Goal: Information Seeking & Learning: Learn about a topic

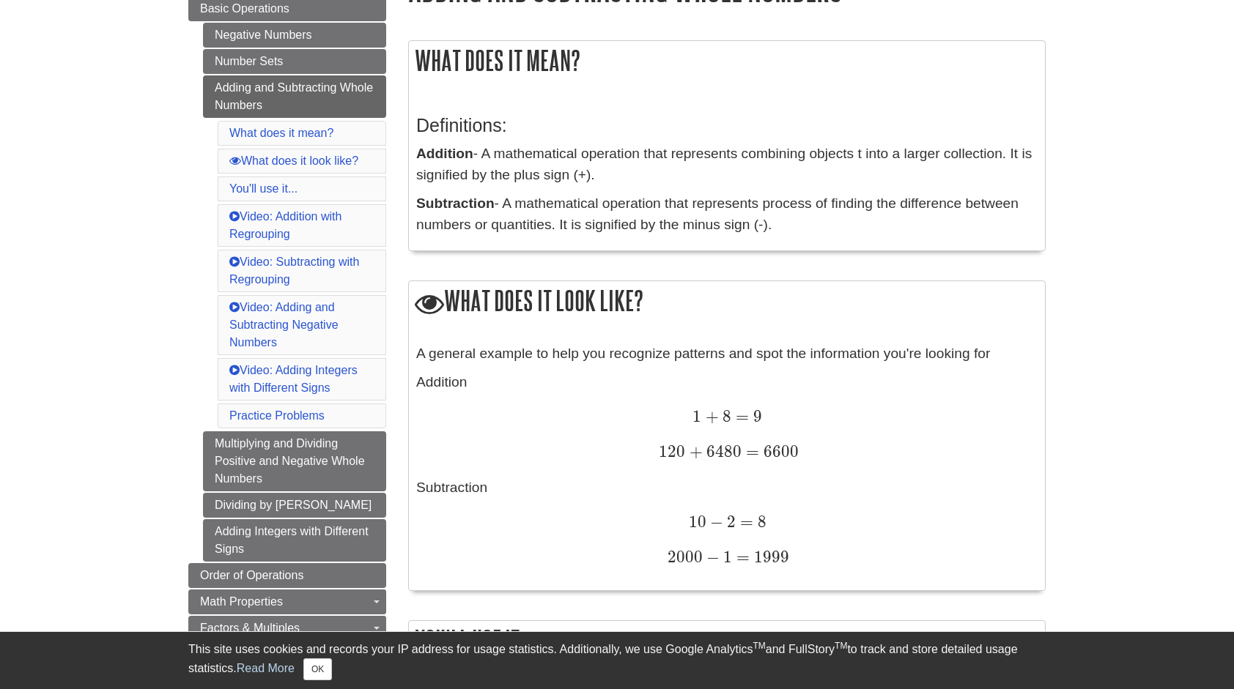
scroll to position [220, 0]
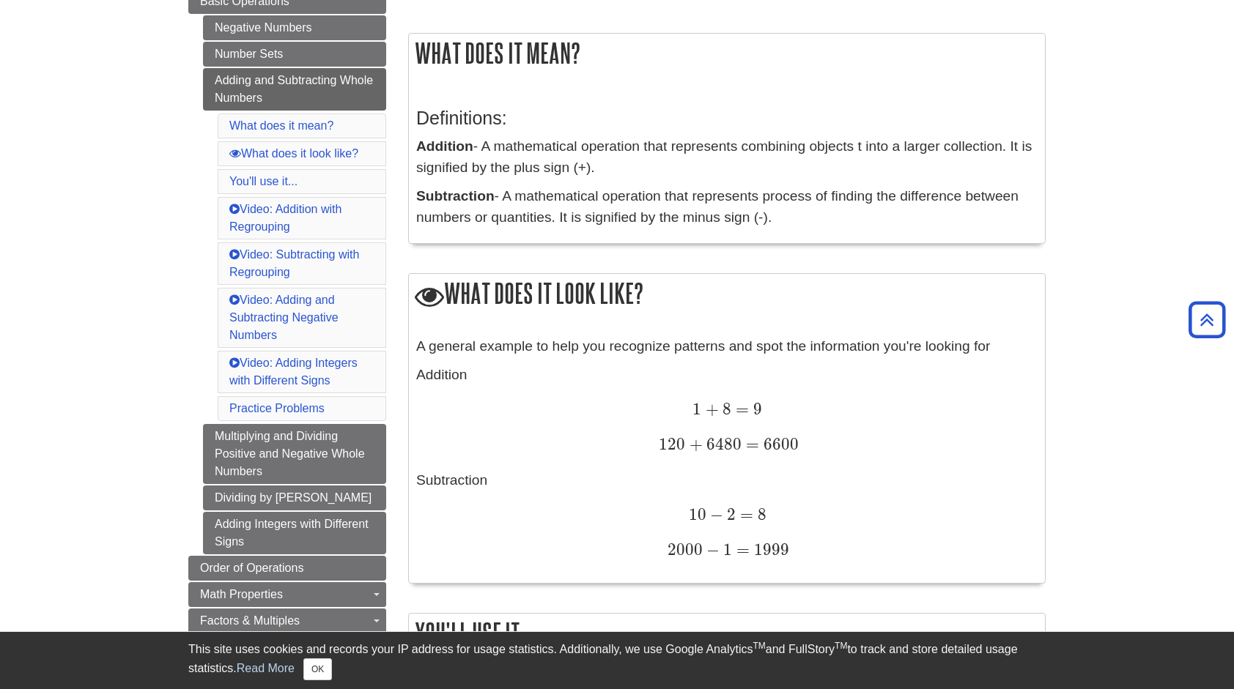
click at [846, 185] on div "Definitions: Addition - A mathematical operation that represents combining obje…" at bounding box center [726, 164] width 621 height 142
click at [900, 322] on div "What does it look like? A general example to help you recognize patterns and sp…" at bounding box center [726, 428] width 637 height 311
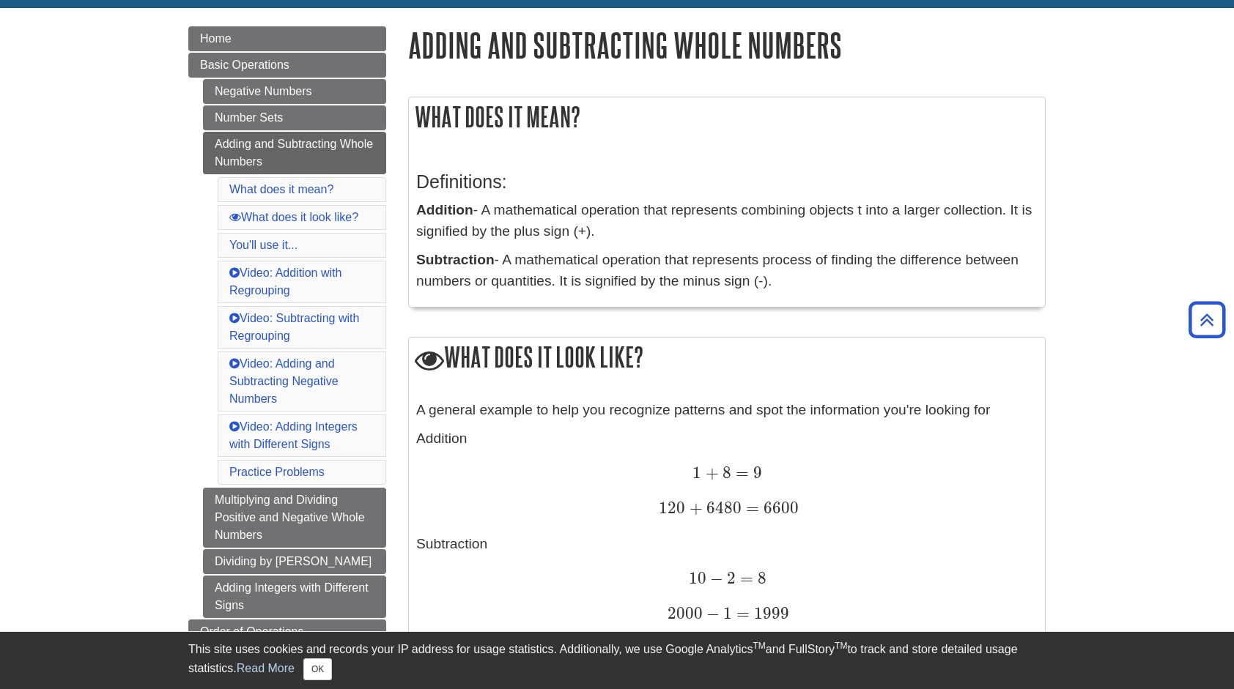
scroll to position [147, 0]
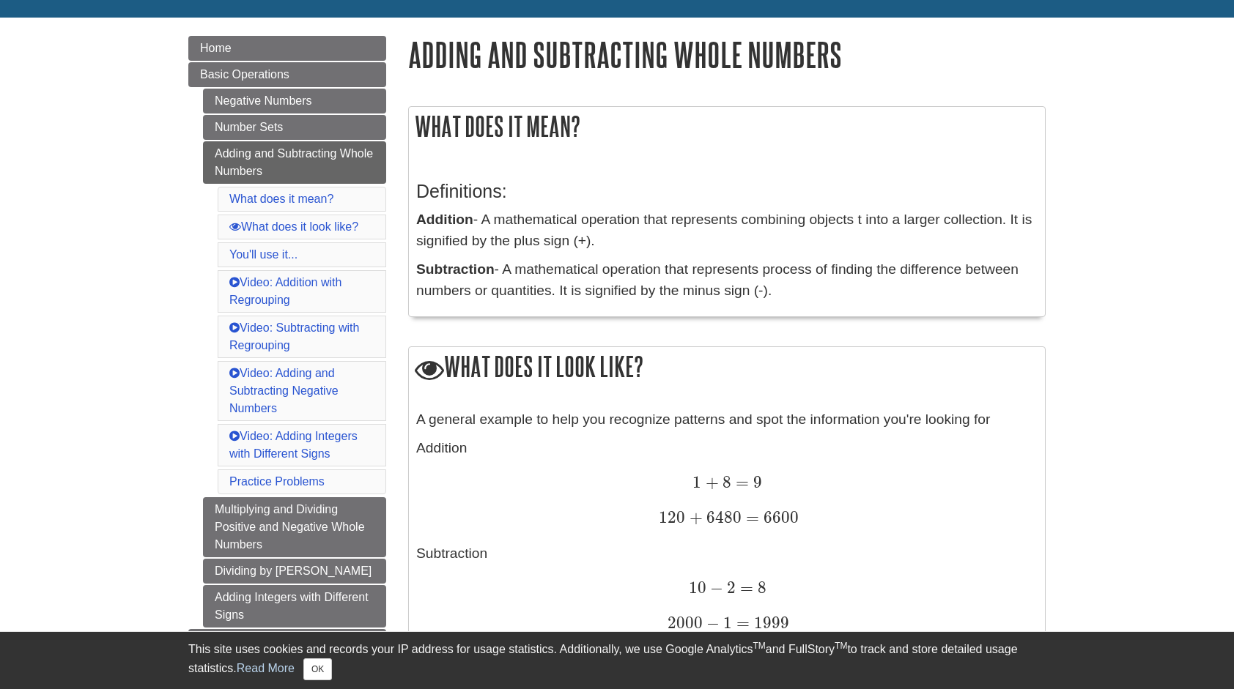
click at [825, 418] on p "A general example to help you recognize patterns and spot the information you'r…" at bounding box center [726, 420] width 621 height 21
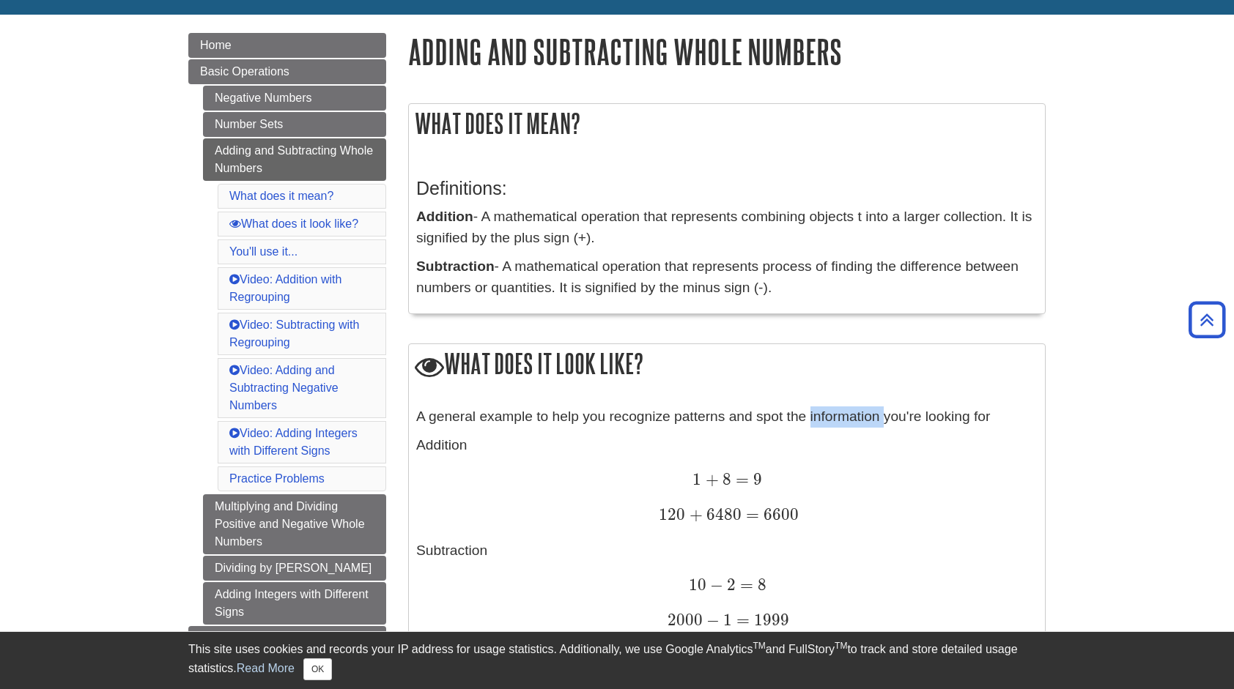
scroll to position [145, 0]
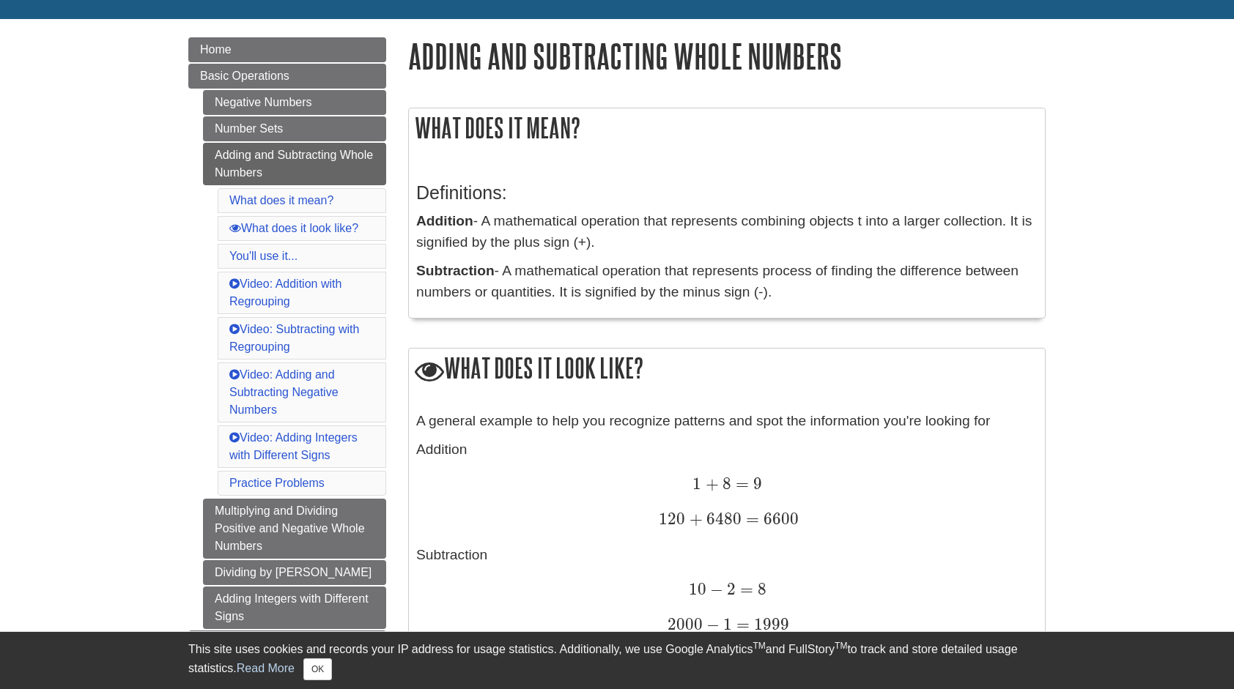
click at [796, 210] on div "Definitions: Addition - A mathematical operation that represents combining obje…" at bounding box center [726, 239] width 621 height 142
click at [796, 211] on p "Addition - A mathematical operation that represents combining objects t into a …" at bounding box center [726, 232] width 621 height 42
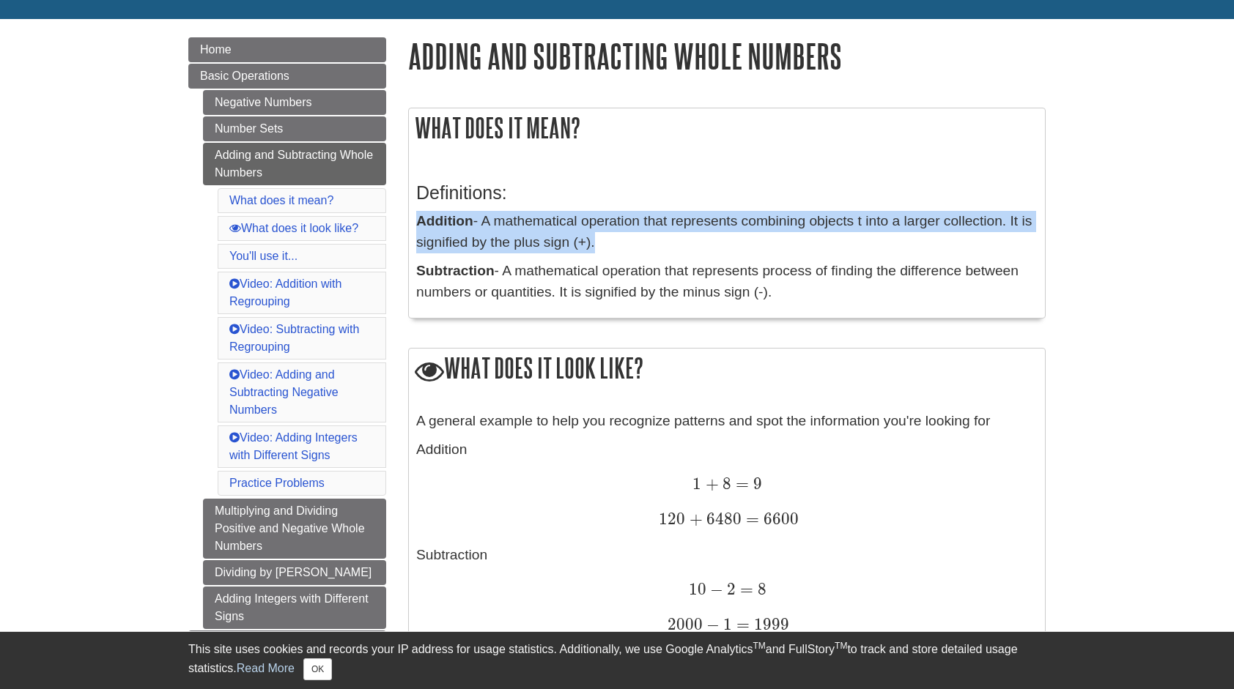
click at [796, 210] on div "Definitions: Addition - A mathematical operation that represents combining obje…" at bounding box center [726, 239] width 621 height 142
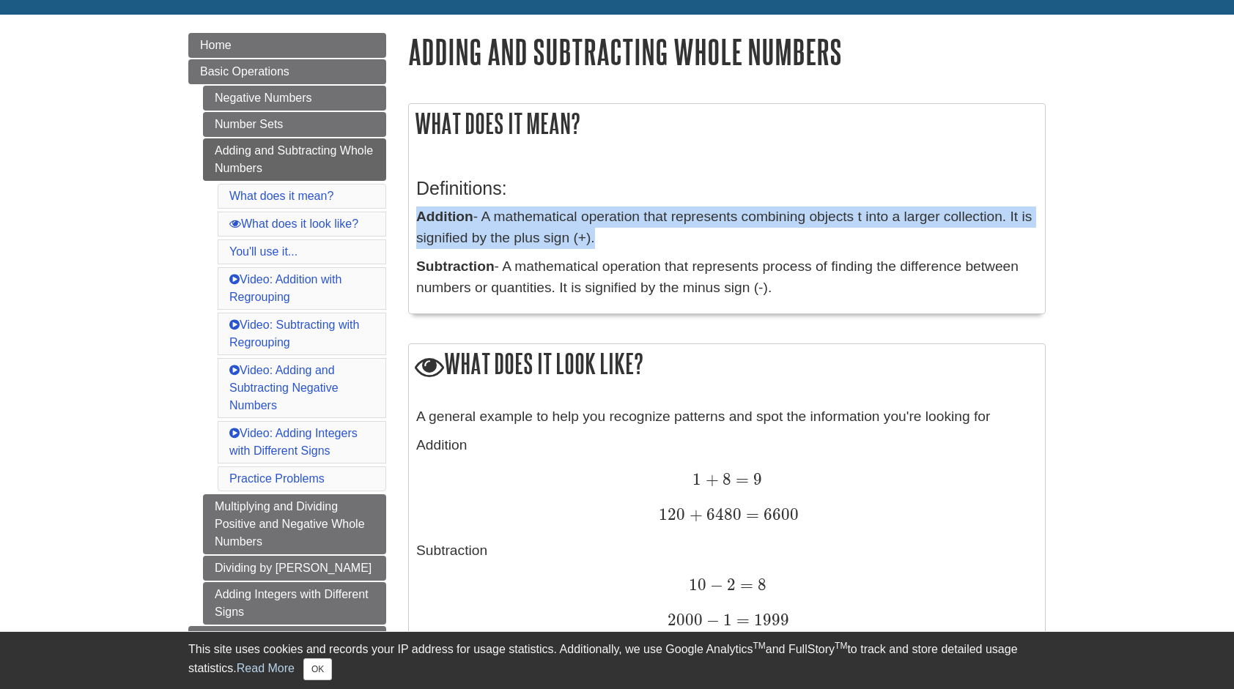
scroll to position [0, 0]
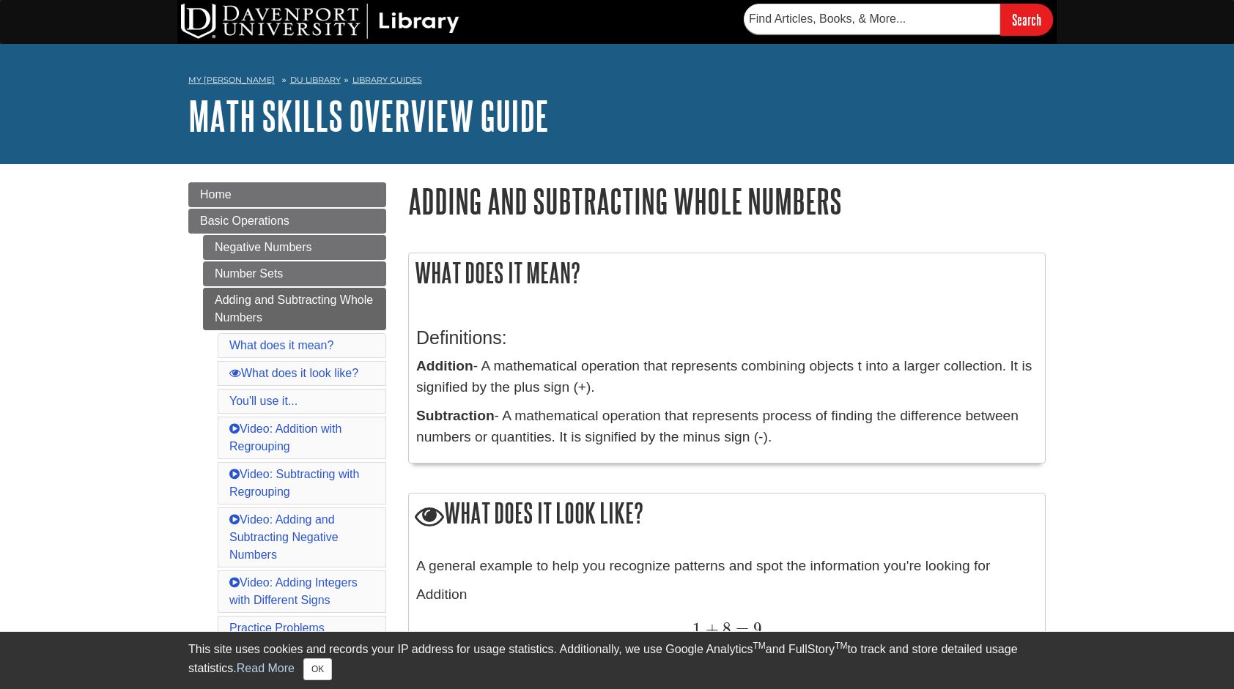
click at [806, 368] on p "Addition - A mathematical operation that represents combining objects t into a …" at bounding box center [726, 377] width 621 height 42
click at [575, 91] on nav "My Davenport DU Library Library Guides Math Skills Overview Guide Adding and Su…" at bounding box center [616, 81] width 857 height 23
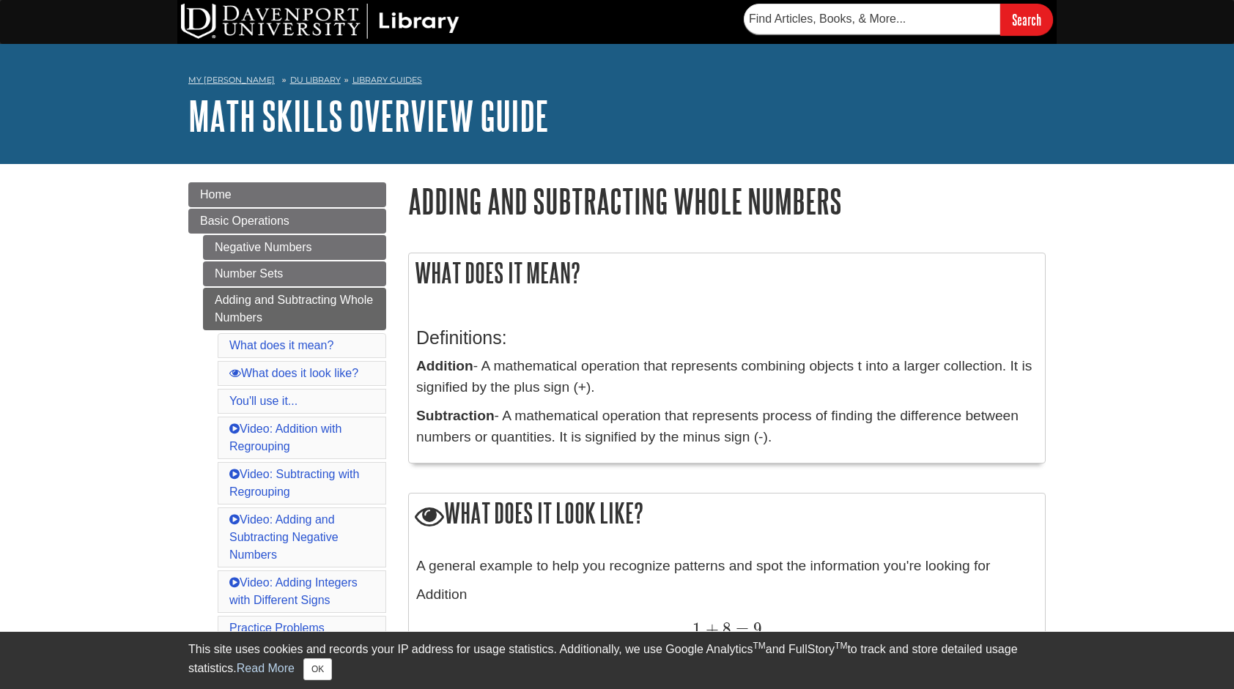
click at [575, 91] on nav "My Davenport DU Library Library Guides Math Skills Overview Guide Adding and Su…" at bounding box center [616, 81] width 857 height 23
click at [618, 689] on div "This site uses cookies and records your IP address for usage statistics. Additi…" at bounding box center [616, 660] width 857 height 57
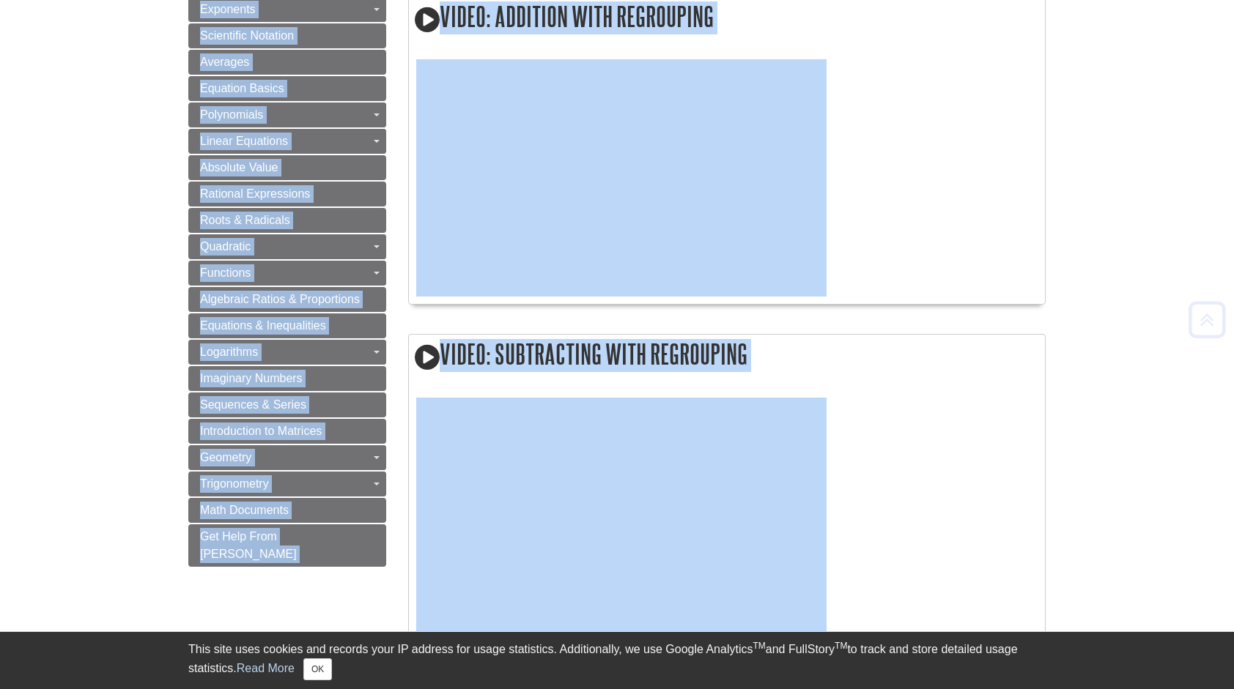
drag, startPoint x: 603, startPoint y: 684, endPoint x: 599, endPoint y: 698, distance: 14.4
click at [599, 689] on html "Library Chat This site uses cookies and records your IP address for usage stati…" at bounding box center [617, 502] width 1234 height 2931
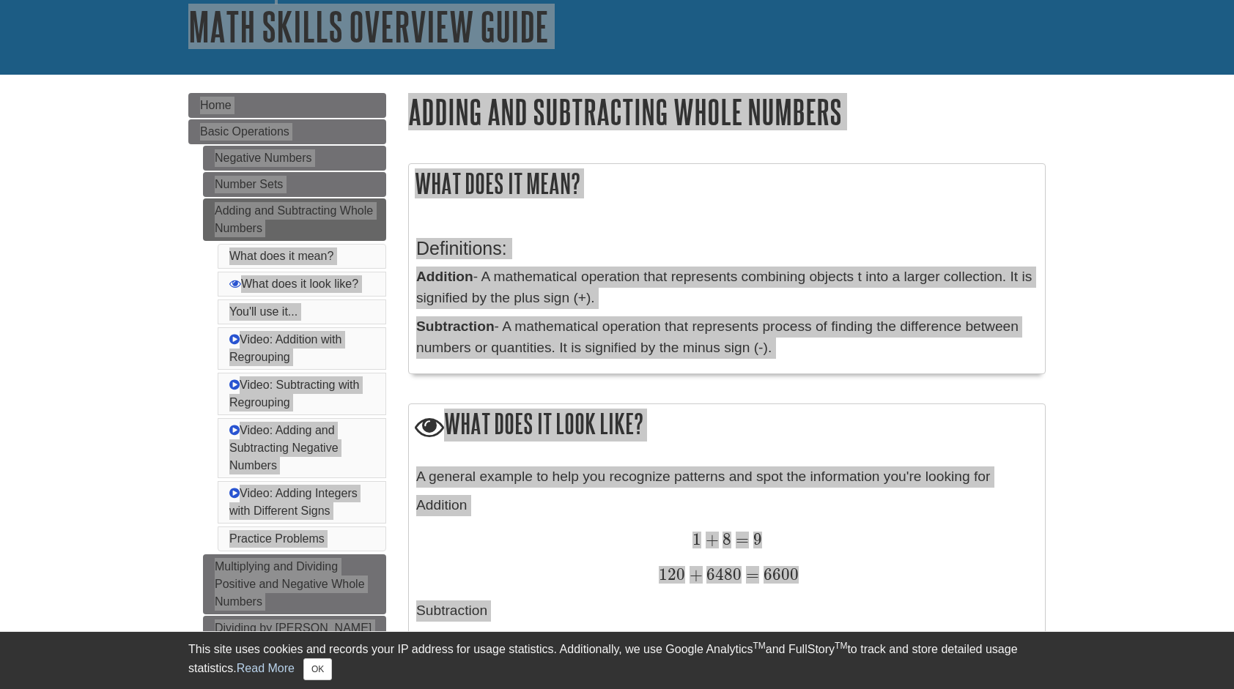
scroll to position [90, 0]
